Goal: Information Seeking & Learning: Learn about a topic

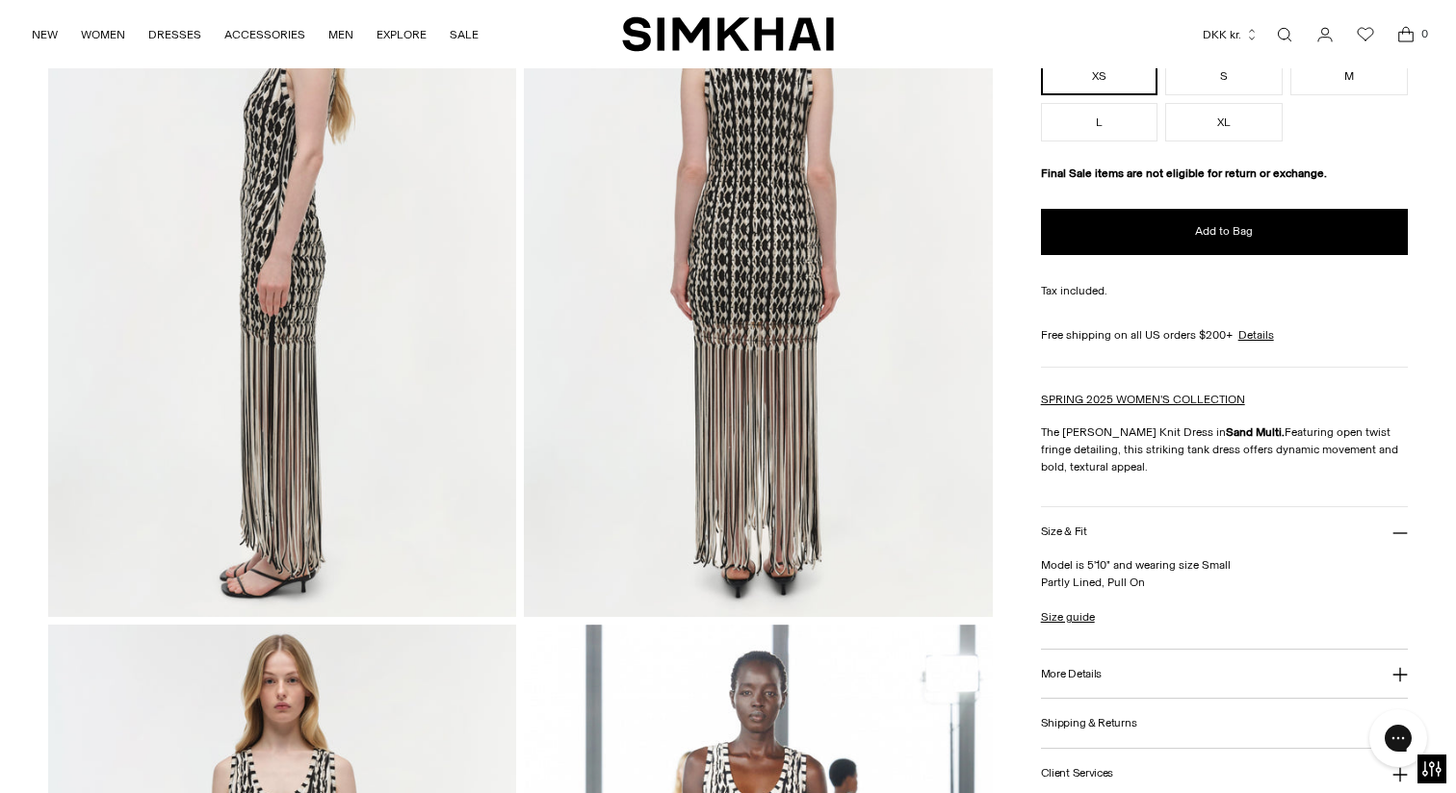
scroll to position [933, 0]
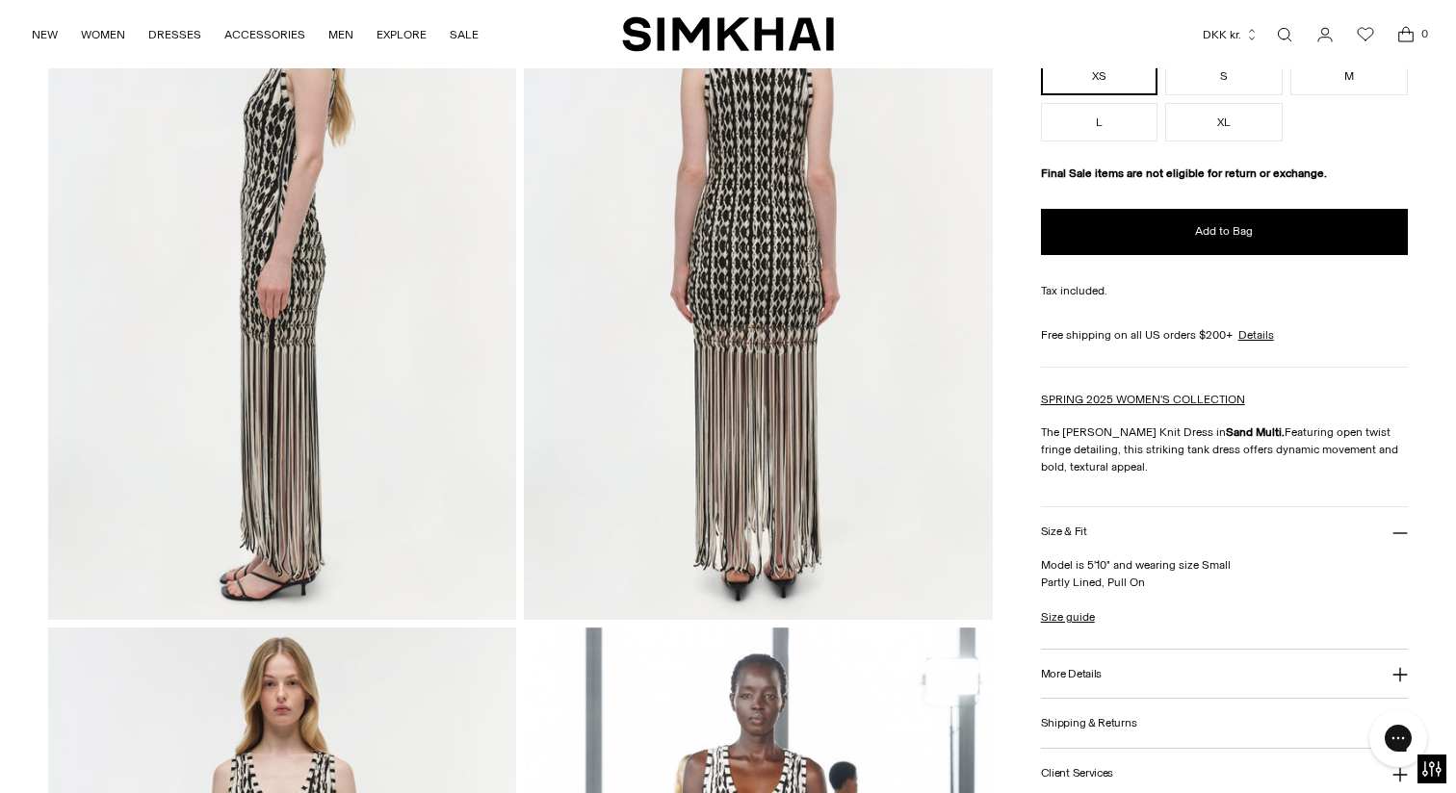
click at [1182, 683] on button "More Details" at bounding box center [1224, 674] width 367 height 49
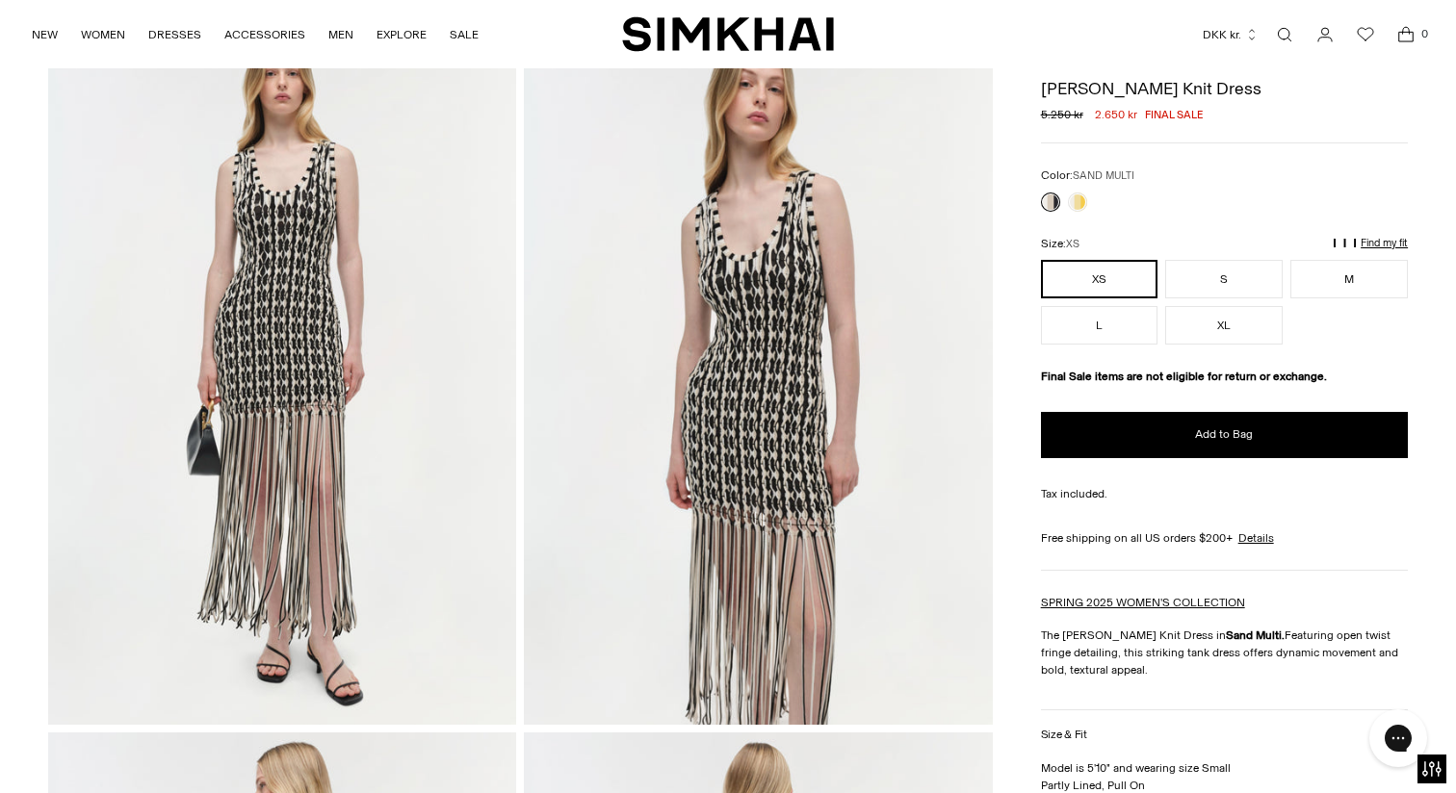
scroll to position [116, 0]
click at [353, 343] on img at bounding box center [282, 375] width 468 height 703
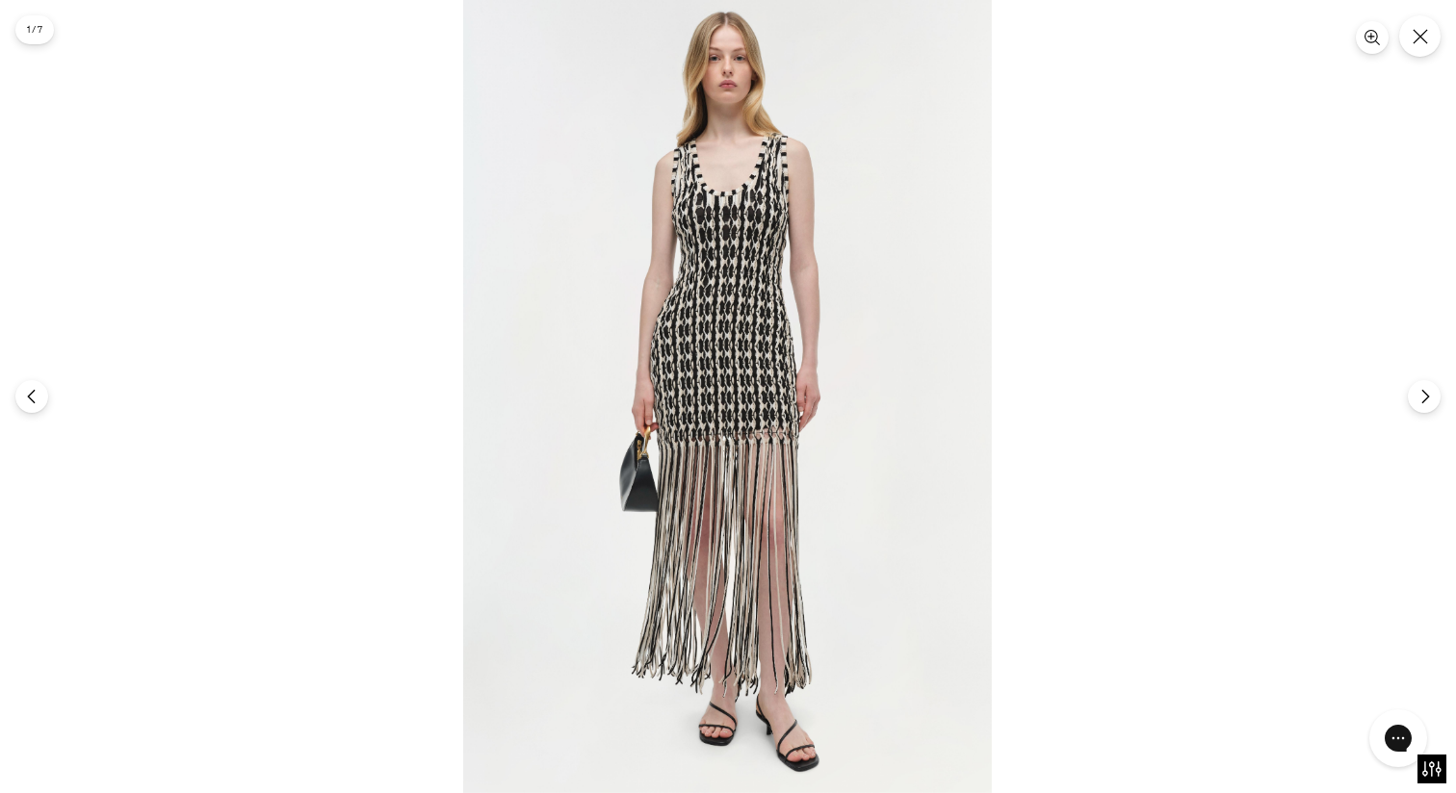
click at [683, 304] on img at bounding box center [727, 396] width 529 height 793
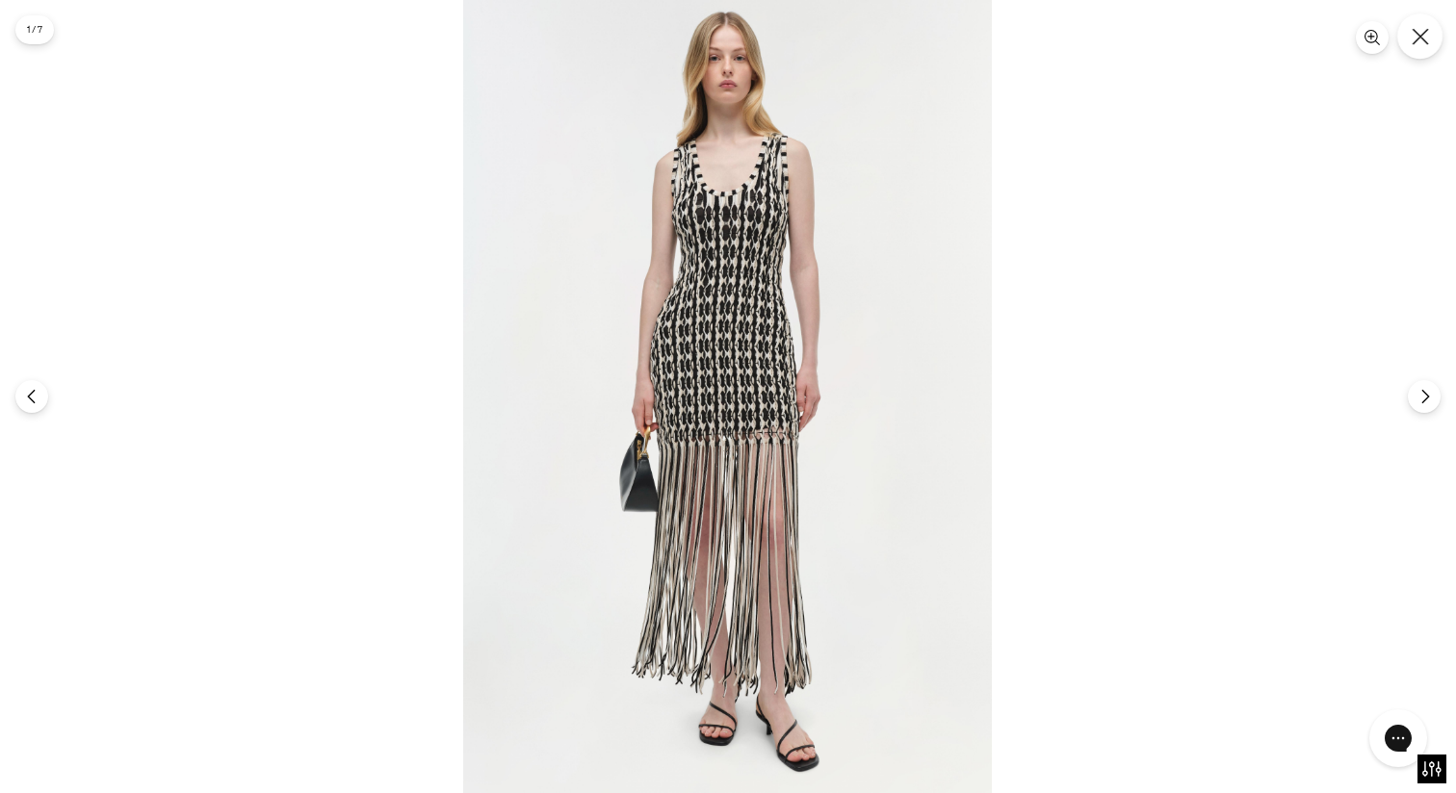
click at [1428, 34] on button "Close" at bounding box center [1419, 35] width 45 height 45
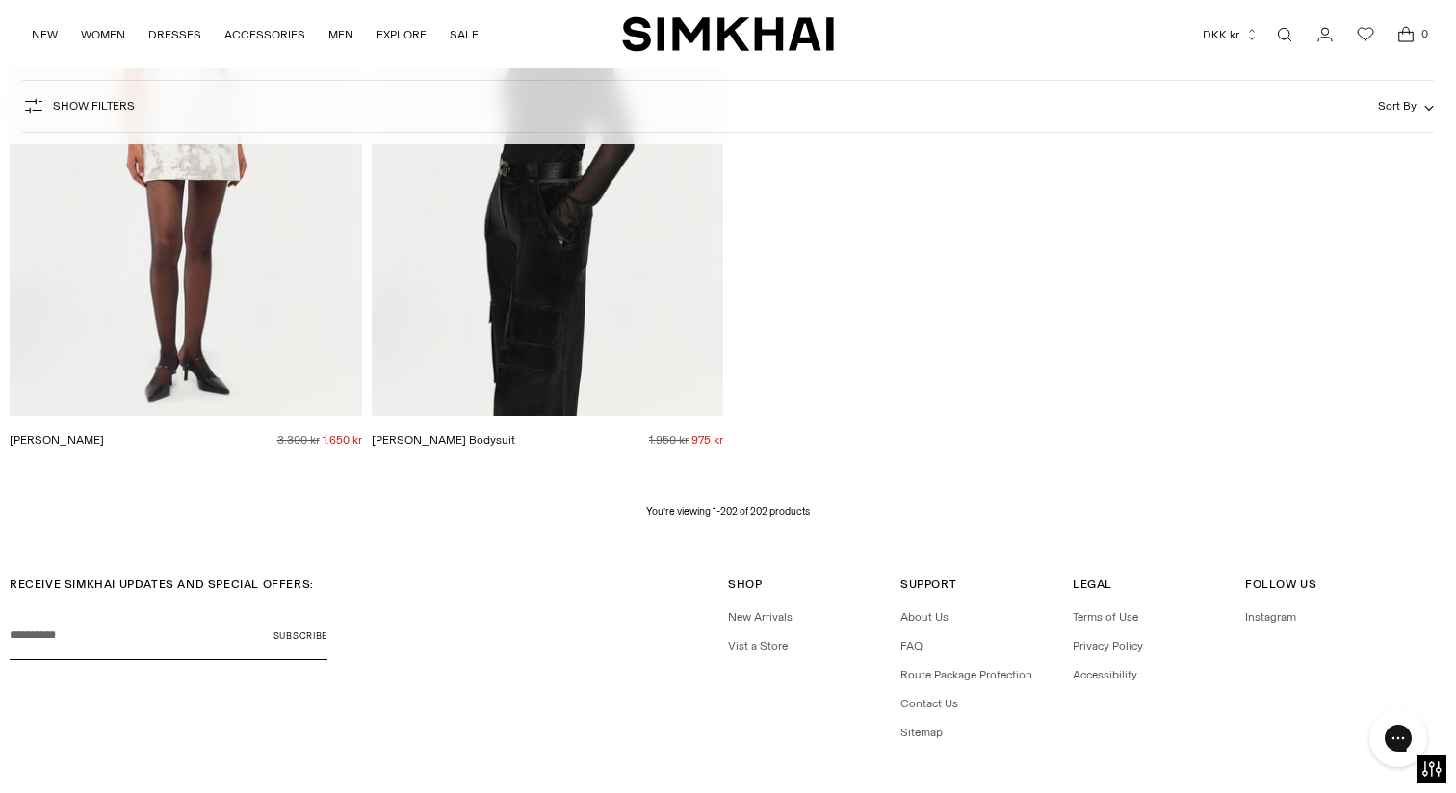
scroll to position [31725, 0]
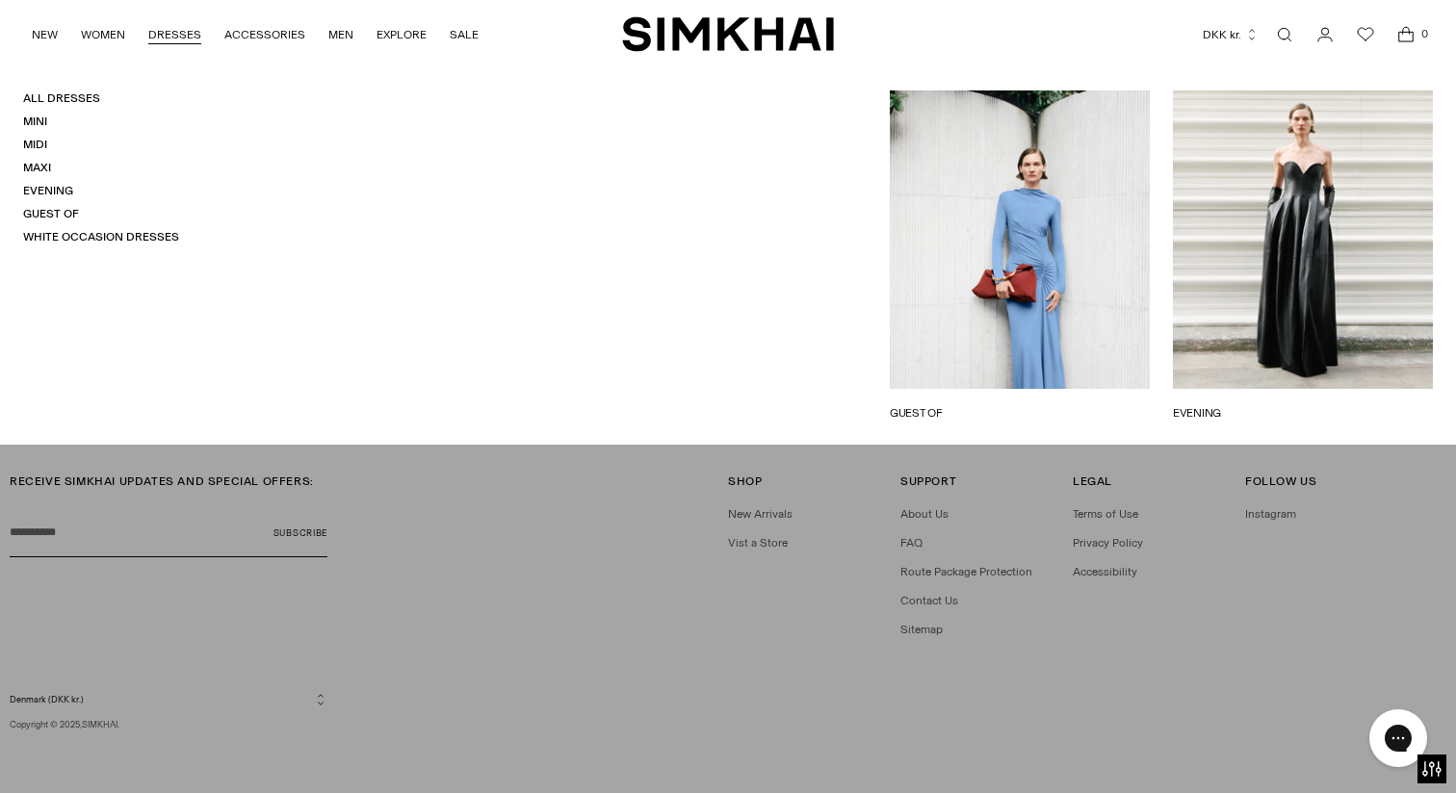
click at [175, 38] on link "DRESSES" at bounding box center [174, 34] width 53 height 42
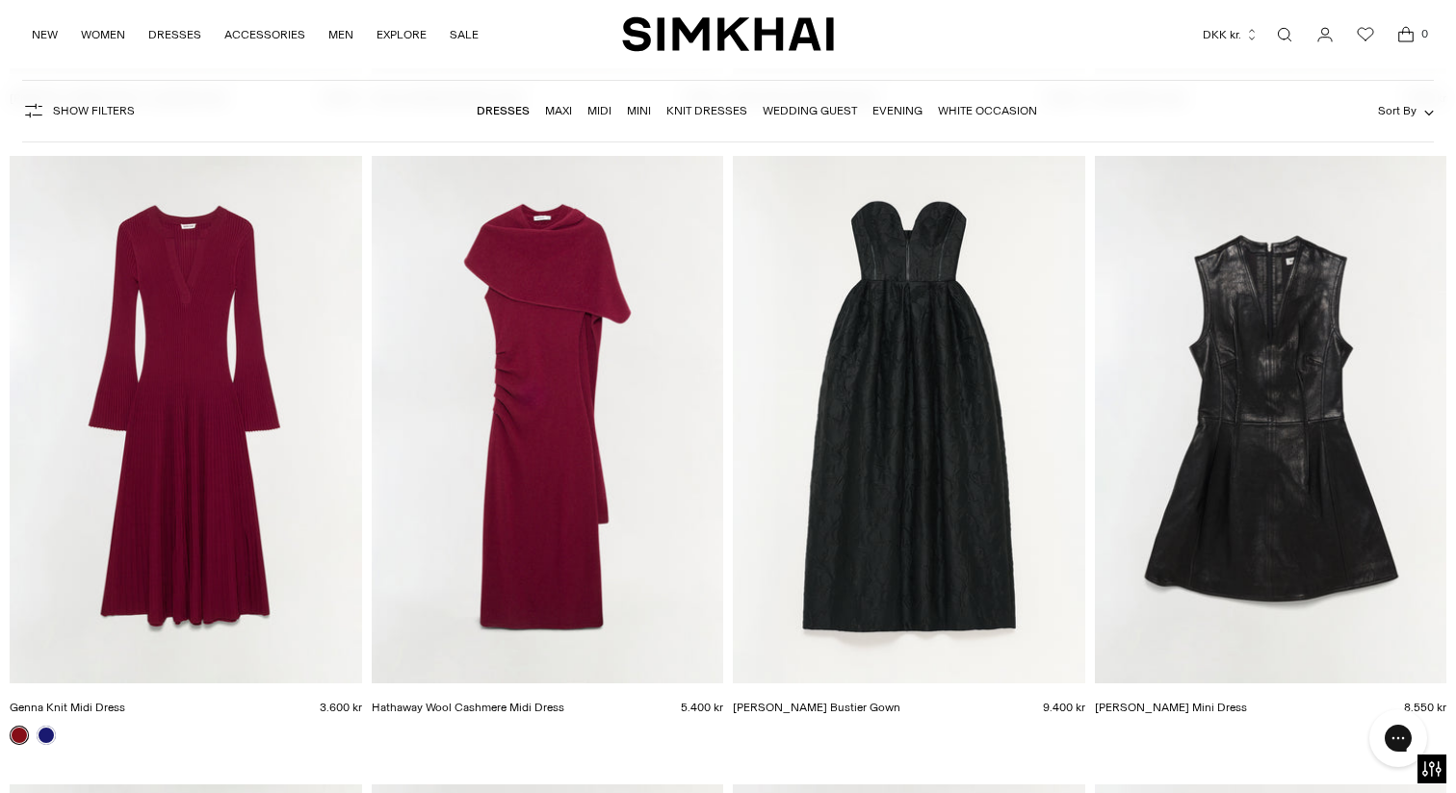
scroll to position [2617, 0]
